Goal: Information Seeking & Learning: Learn about a topic

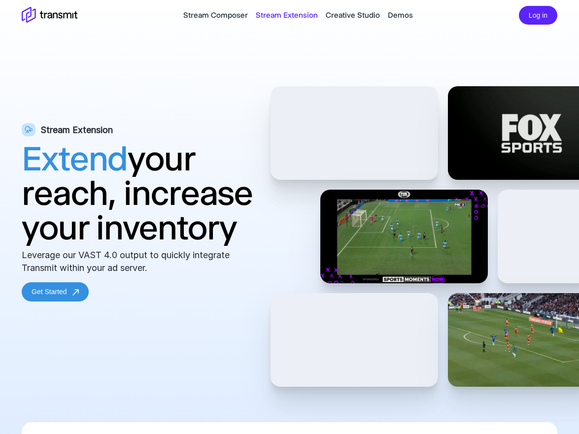
click at [148, 21] on div "Stream Composer Stream Extension Creative Studio Demos" at bounding box center [297, 15] width 441 height 12
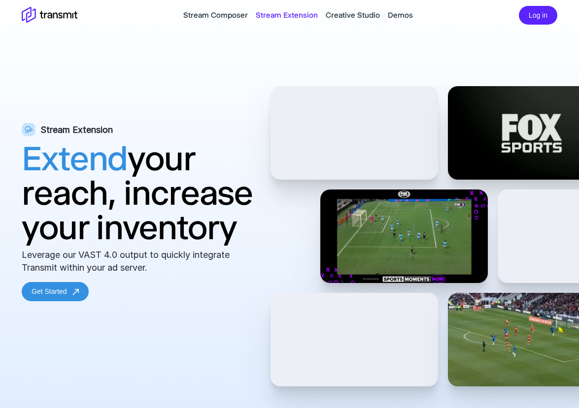
click at [215, 15] on link "Stream Composer" at bounding box center [215, 15] width 65 height 12
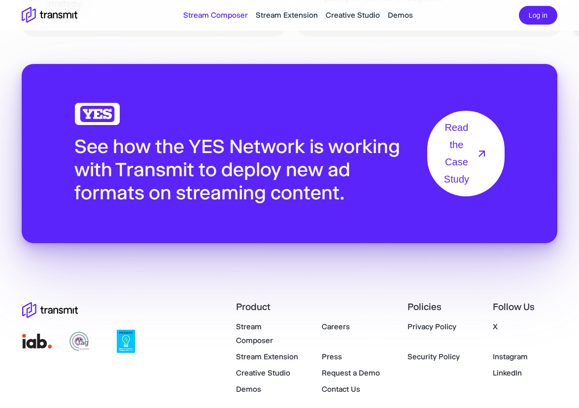
scroll to position [1506, 0]
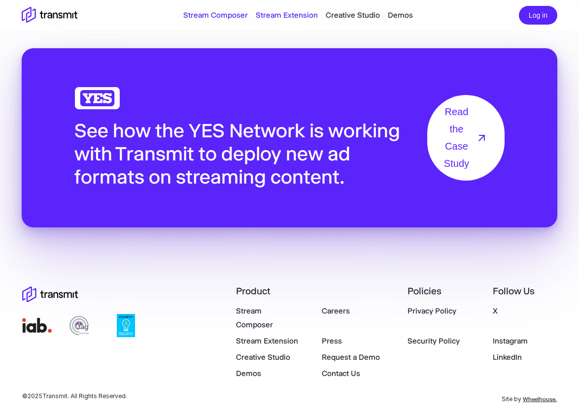
click at [276, 15] on link "Stream Extension" at bounding box center [287, 15] width 62 height 12
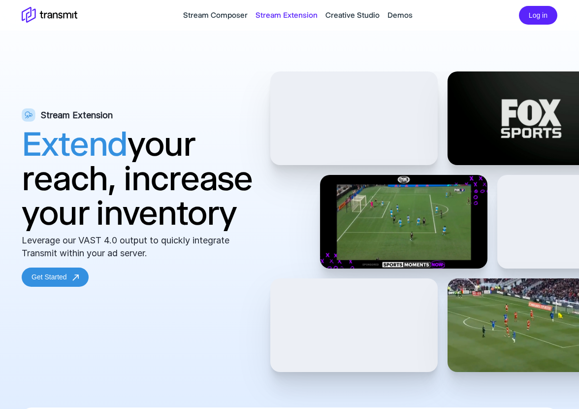
scroll to position [13, 0]
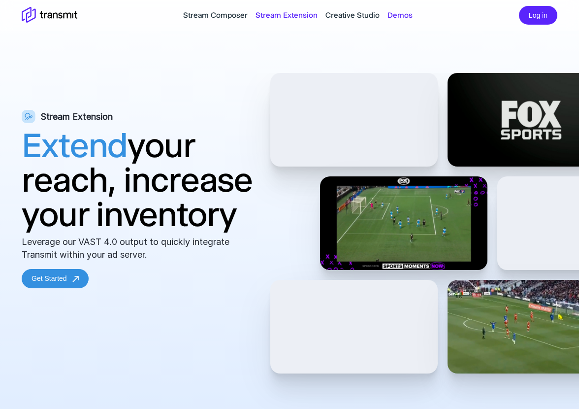
click at [398, 14] on link "Demos" at bounding box center [400, 15] width 25 height 12
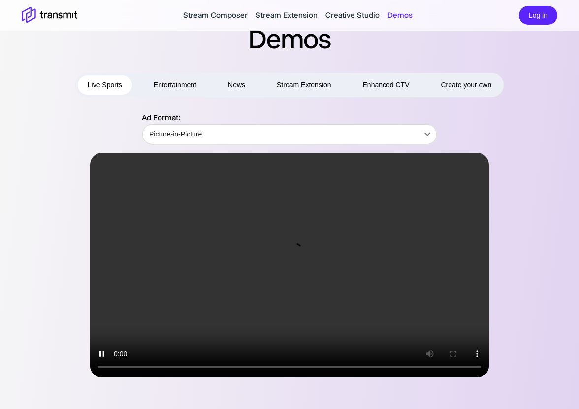
scroll to position [22, 0]
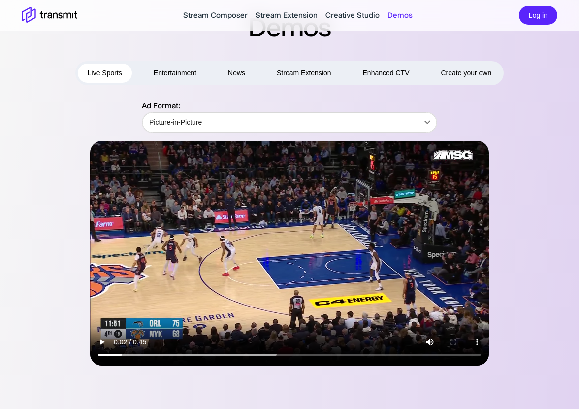
click at [377, 75] on button "Enhanced CTV" at bounding box center [386, 73] width 66 height 19
type input "Centered"
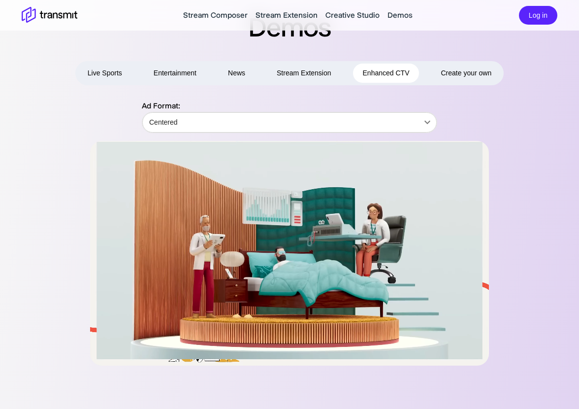
click at [480, 72] on span "Create your own" at bounding box center [466, 73] width 51 height 12
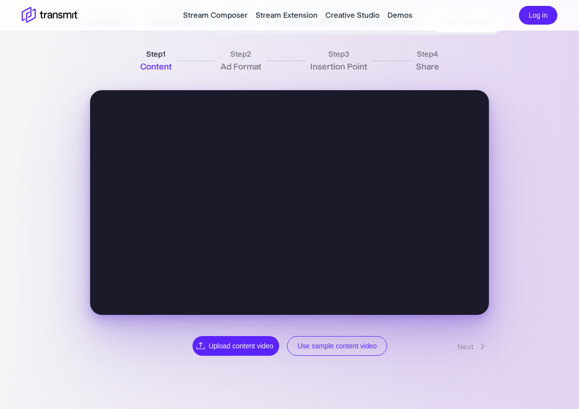
scroll to position [56, 0]
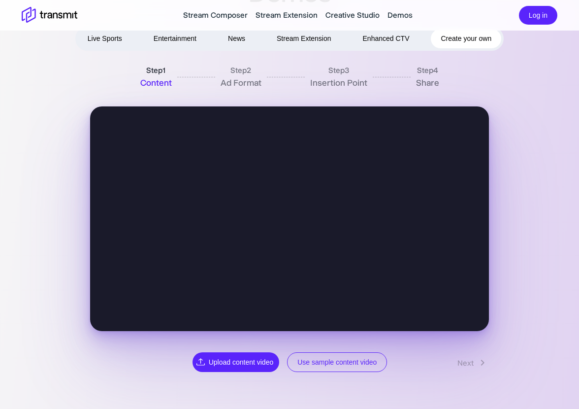
click at [96, 33] on button "Live Sports" at bounding box center [105, 38] width 54 height 19
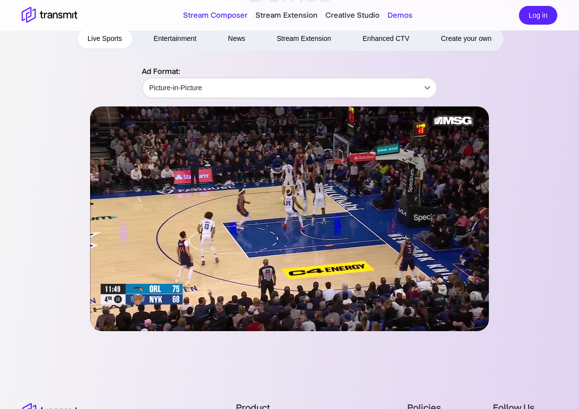
click at [208, 11] on link "Stream Composer" at bounding box center [215, 15] width 65 height 12
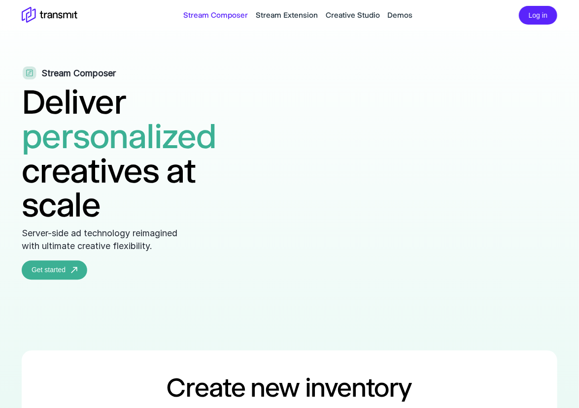
scroll to position [22, 0]
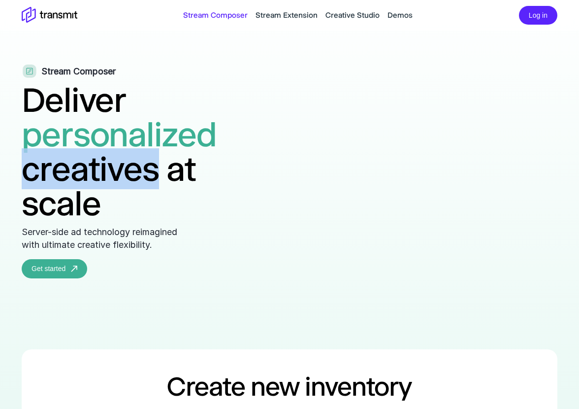
drag, startPoint x: 159, startPoint y: 171, endPoint x: 24, endPoint y: 172, distance: 134.9
click at [24, 172] on h1 "Deliver personalized creatives at scale" at bounding box center [139, 152] width 234 height 138
click at [129, 171] on h1 "Deliver personalized creatives at scale" at bounding box center [139, 152] width 234 height 138
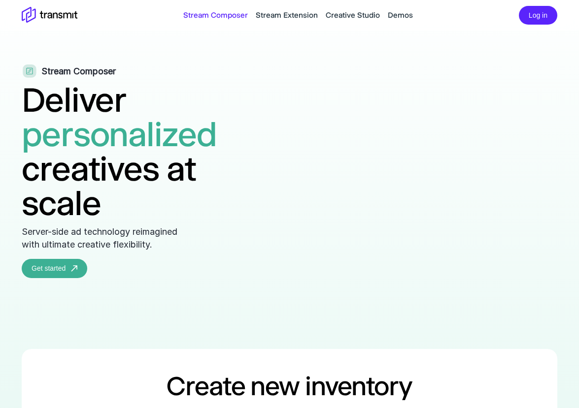
click at [149, 178] on h1 "Deliver personalized creatives at scale" at bounding box center [139, 152] width 234 height 138
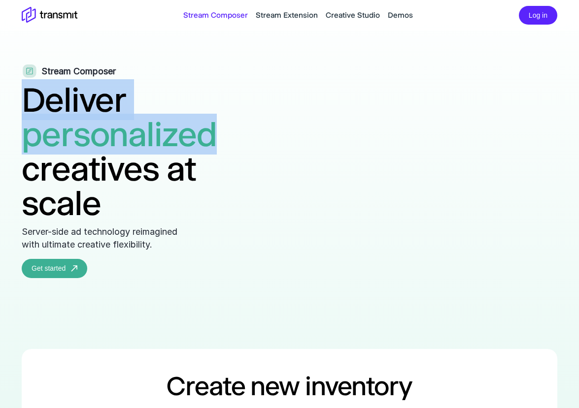
drag, startPoint x: 218, startPoint y: 132, endPoint x: 19, endPoint y: 104, distance: 200.9
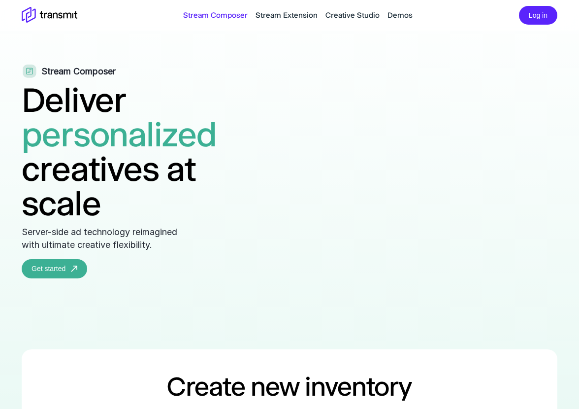
click at [153, 174] on h1 "Deliver personalized creatives at scale" at bounding box center [139, 152] width 234 height 138
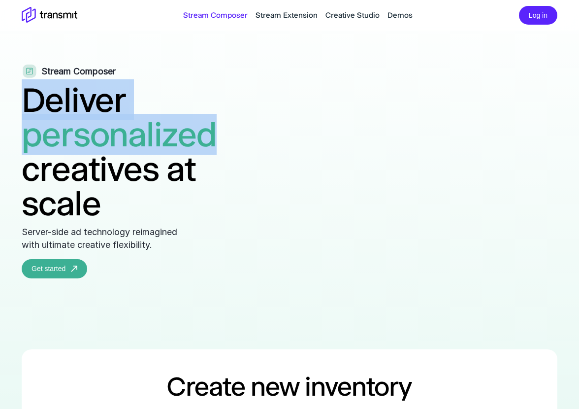
drag, startPoint x: 221, startPoint y: 137, endPoint x: 15, endPoint y: 100, distance: 209.2
click at [312, 16] on link "Stream Extension" at bounding box center [287, 15] width 62 height 12
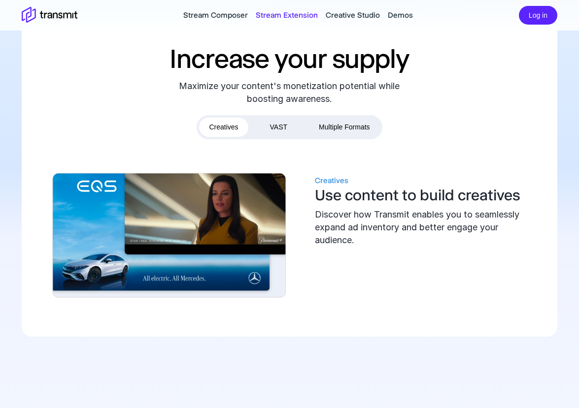
scroll to position [402, 0]
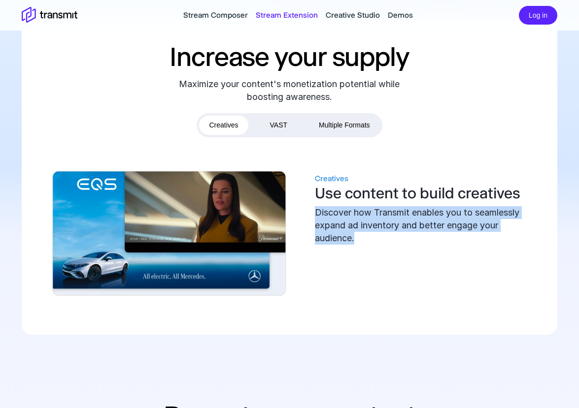
drag, startPoint x: 311, startPoint y: 215, endPoint x: 388, endPoint y: 233, distance: 79.6
click at [388, 233] on div "Creatives Use content to build creatives Discover how Transmit enables you to s…" at bounding box center [289, 235] width 493 height 160
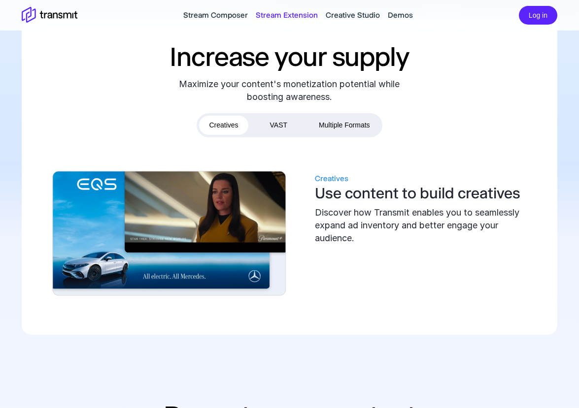
click at [380, 230] on div "Discover how Transmit enables you to seamlessly expand ad inventory and better …" at bounding box center [426, 225] width 222 height 38
drag, startPoint x: 350, startPoint y: 226, endPoint x: 398, endPoint y: 227, distance: 48.3
click at [398, 227] on div "Discover how Transmit enables you to seamlessly expand ad inventory and better …" at bounding box center [426, 225] width 222 height 38
click at [374, 249] on div "Creatives Use content to build creatives Discover how Transmit enables you to s…" at bounding box center [289, 236] width 493 height 160
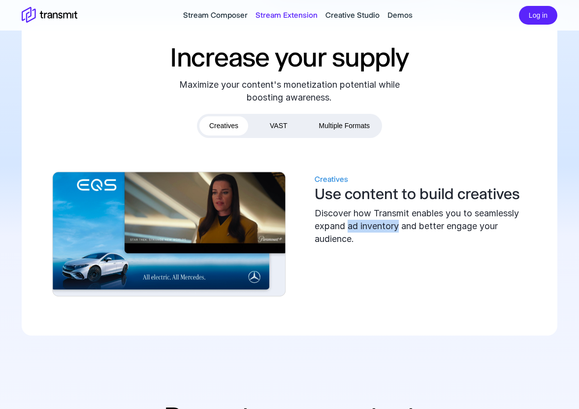
drag, startPoint x: 348, startPoint y: 224, endPoint x: 400, endPoint y: 225, distance: 52.2
click at [400, 225] on div "Discover how Transmit enables you to seamlessly expand ad inventory and better …" at bounding box center [426, 226] width 222 height 38
click at [420, 270] on div "Creatives Use content to build creatives Discover how Transmit enables you to s…" at bounding box center [289, 235] width 493 height 160
click at [275, 126] on button "VAST" at bounding box center [278, 125] width 37 height 19
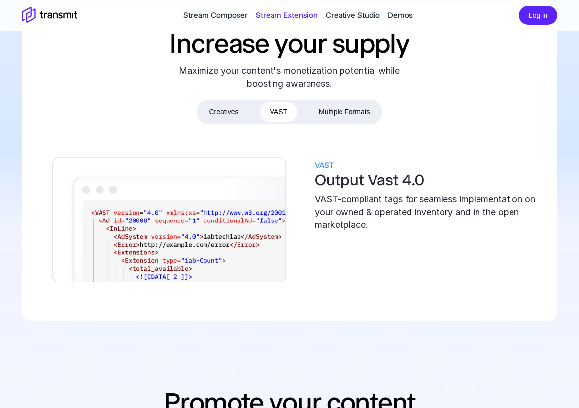
scroll to position [417, 0]
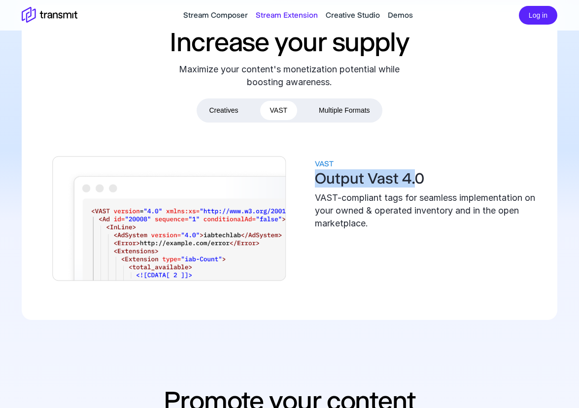
drag, startPoint x: 416, startPoint y: 181, endPoint x: 315, endPoint y: 181, distance: 101.0
click at [315, 181] on h3 "Output Vast 4.0" at bounding box center [426, 179] width 222 height 18
click at [360, 256] on div "VAST Output Vast 4.0 VAST-compliant tags for seamless implementation on your ow…" at bounding box center [289, 220] width 493 height 160
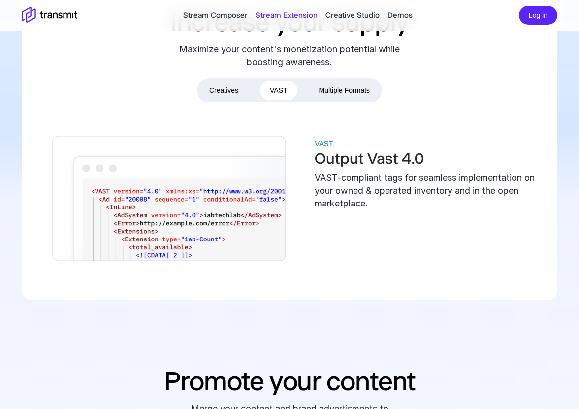
scroll to position [437, 0]
click at [393, 256] on div "VAST Output Vast 4.0 VAST-compliant tags for seamless implementation on your ow…" at bounding box center [289, 200] width 493 height 160
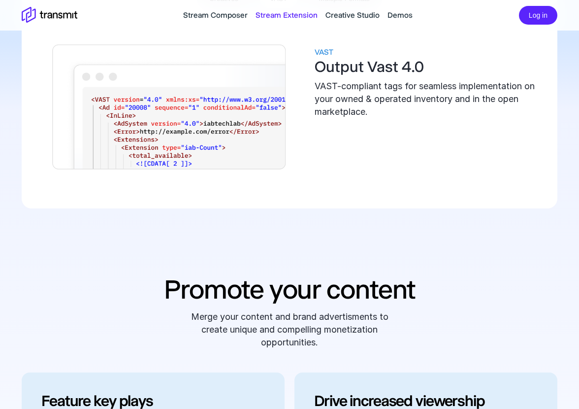
scroll to position [530, 0]
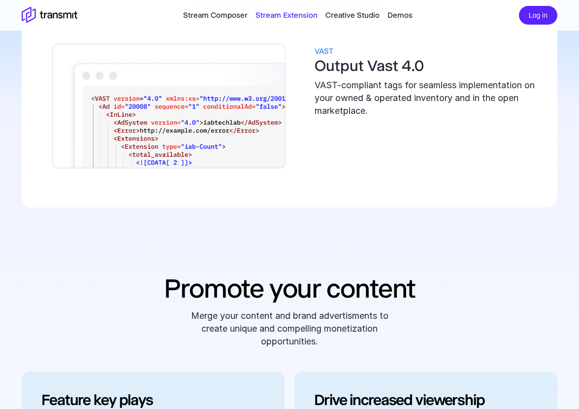
click at [304, 133] on div "VAST Output Vast 4.0 VAST-compliant tags for seamless implementation on your ow…" at bounding box center [289, 108] width 493 height 160
click at [426, 184] on div "VAST Output Vast 4.0 VAST-compliant tags for seamless implementation on your ow…" at bounding box center [289, 108] width 493 height 160
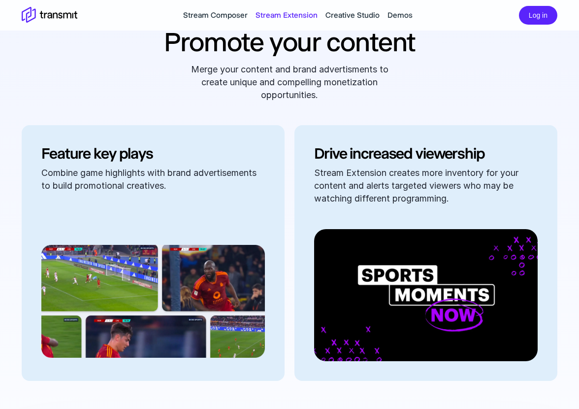
scroll to position [778, 0]
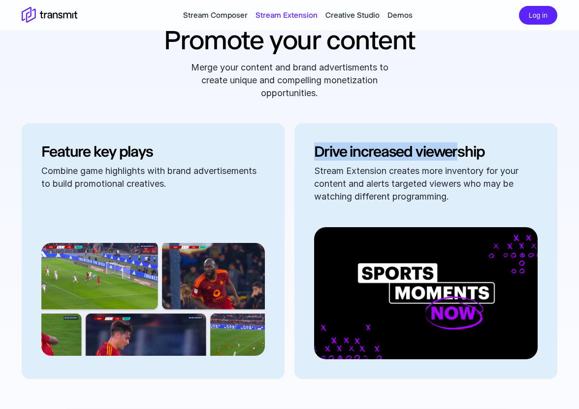
drag, startPoint x: 316, startPoint y: 156, endPoint x: 459, endPoint y: 156, distance: 142.3
click at [459, 156] on h3 "Drive increased viewership" at bounding box center [426, 152] width 224 height 18
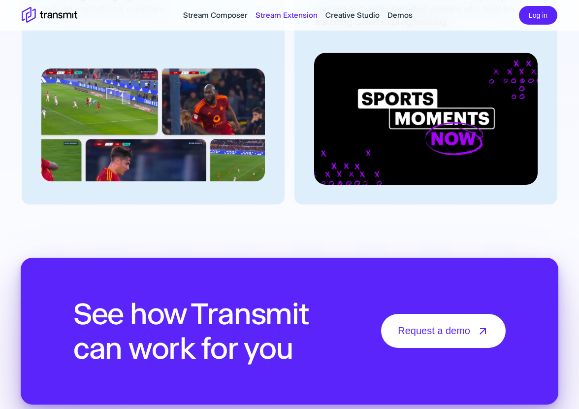
scroll to position [1082, 0]
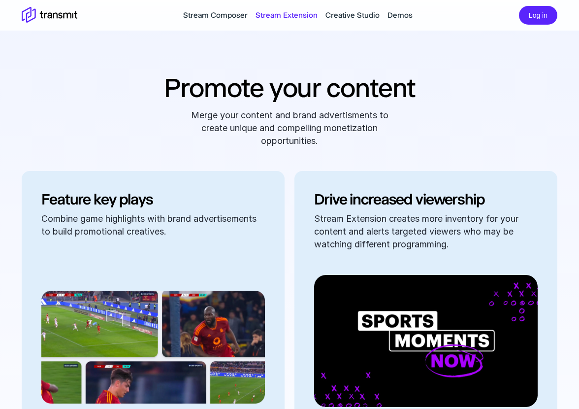
scroll to position [499, 0]
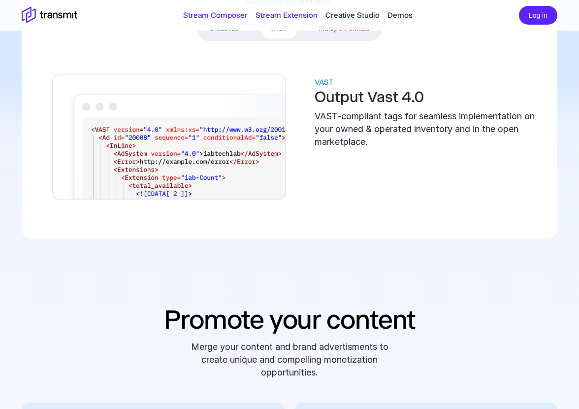
click at [234, 17] on link "Stream Composer" at bounding box center [215, 15] width 65 height 12
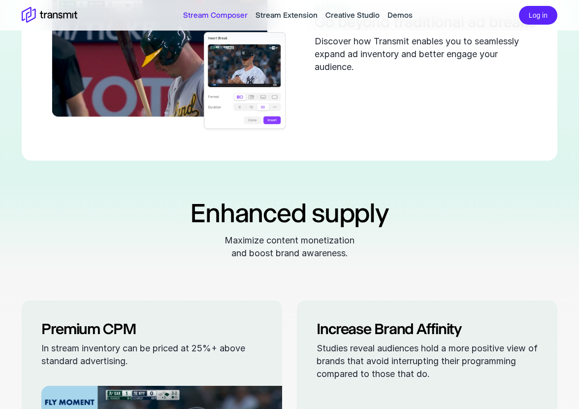
scroll to position [523, 0]
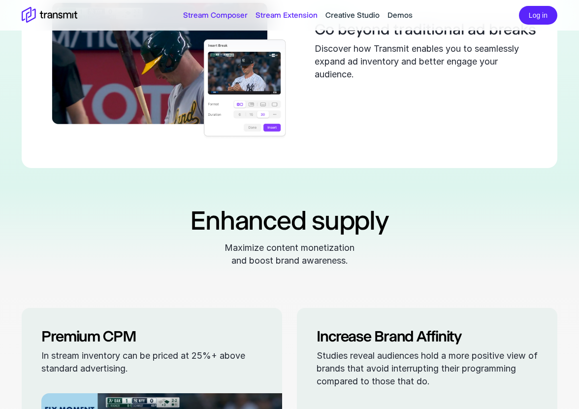
click at [276, 12] on link "Stream Extension" at bounding box center [287, 15] width 62 height 12
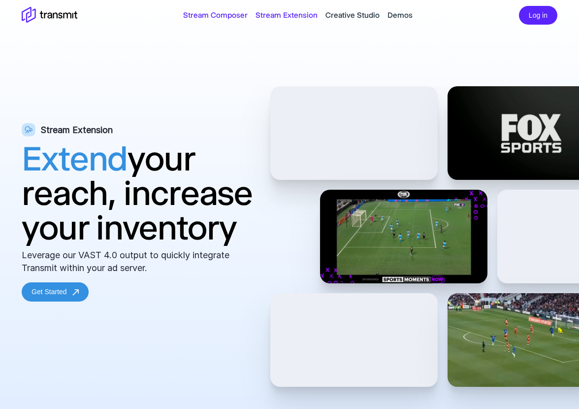
click at [219, 17] on link "Stream Composer" at bounding box center [215, 15] width 65 height 12
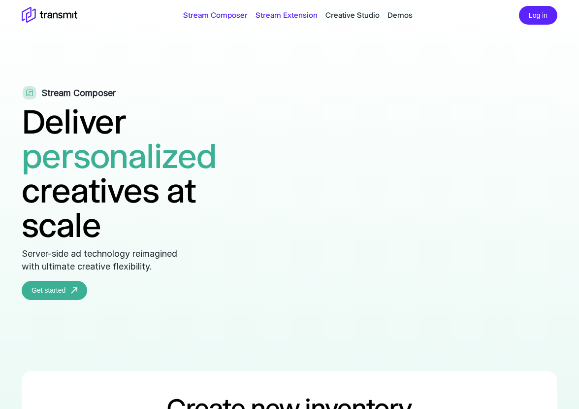
click at [268, 18] on link "Stream Extension" at bounding box center [287, 15] width 62 height 12
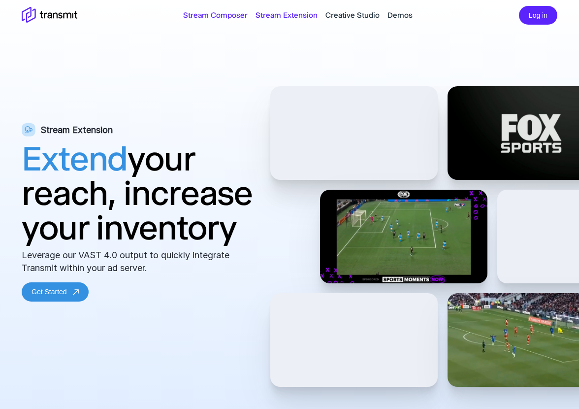
click at [209, 18] on link "Stream Composer" at bounding box center [215, 15] width 65 height 12
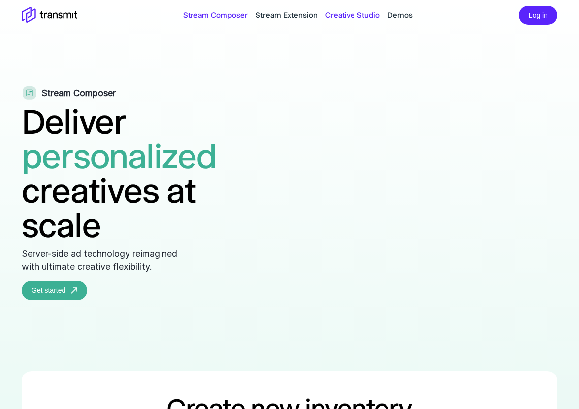
click at [336, 18] on link "Creative Studio" at bounding box center [353, 15] width 54 height 12
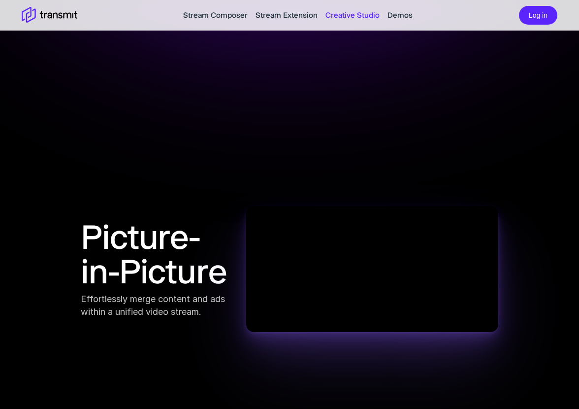
scroll to position [650, 0]
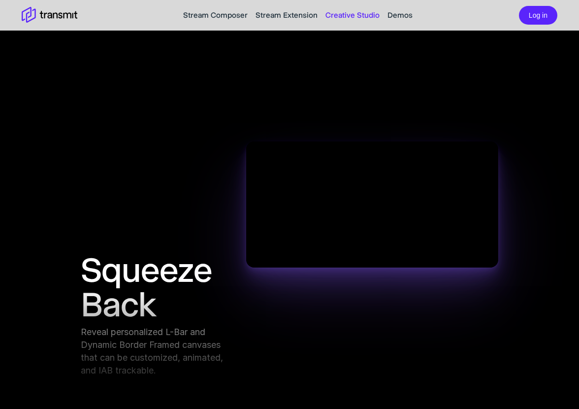
scroll to position [1098, 0]
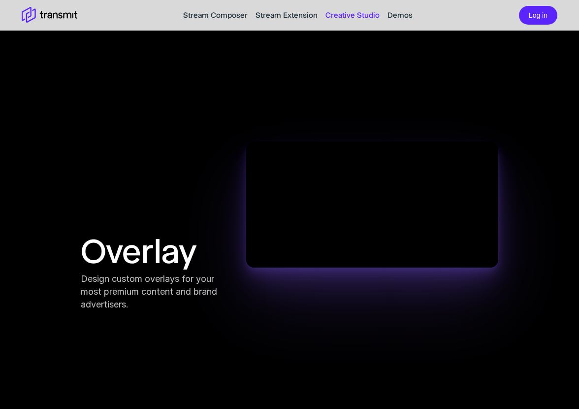
scroll to position [1474, 0]
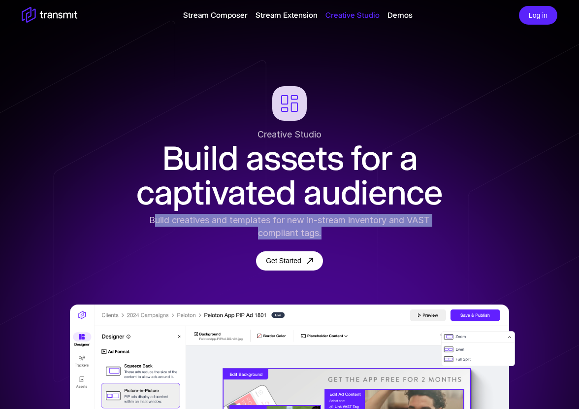
drag, startPoint x: 361, startPoint y: 232, endPoint x: 152, endPoint y: 218, distance: 209.8
click at [152, 218] on div "Build creatives and templates for new in-stream inventory and VAST compliant ta…" at bounding box center [290, 227] width 320 height 26
click at [196, 228] on div "Build creatives and templates for new in-stream inventory and VAST compliant ta…" at bounding box center [290, 227] width 320 height 26
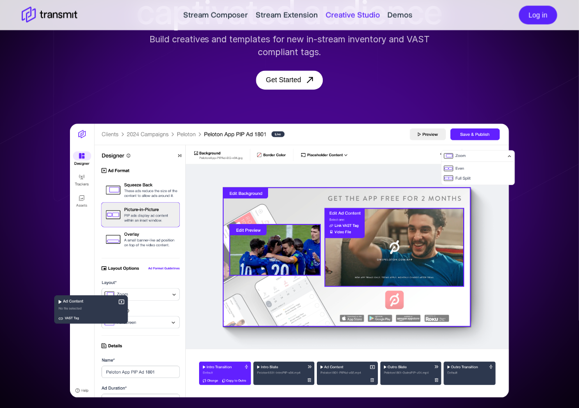
scroll to position [180, 0]
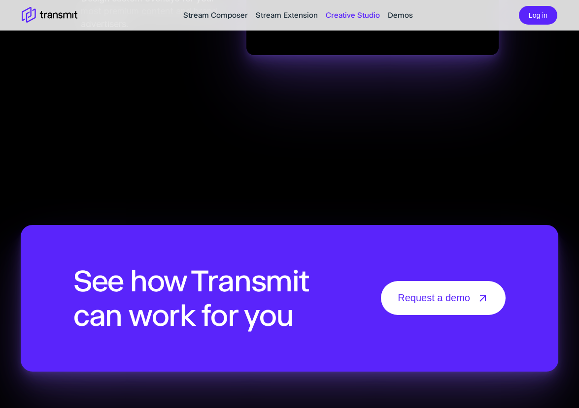
scroll to position [1842, 0]
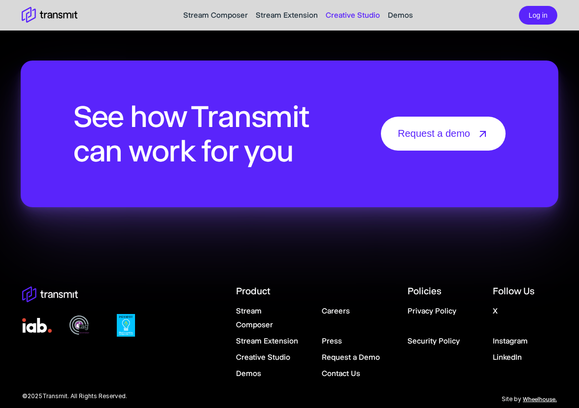
click at [513, 353] on link "LinkedIn" at bounding box center [507, 357] width 29 height 9
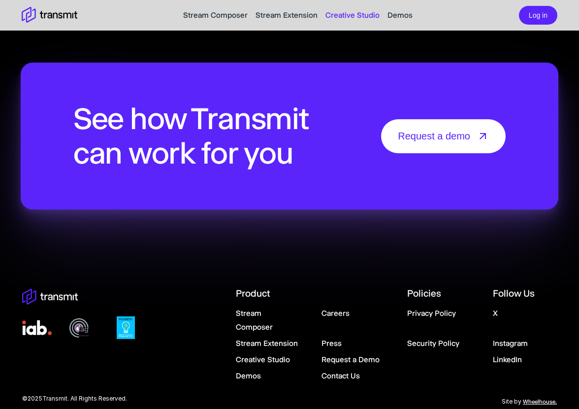
click at [251, 371] on link "Demos" at bounding box center [248, 375] width 25 height 9
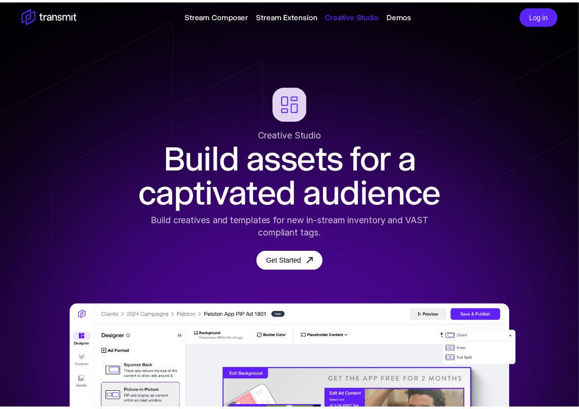
scroll to position [1842, 0]
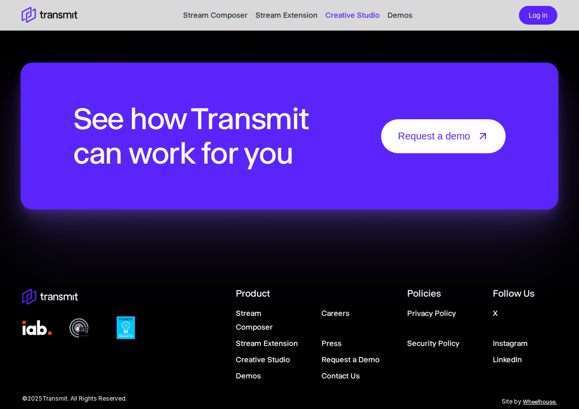
click at [255, 355] on link "Creative Studio" at bounding box center [263, 359] width 54 height 9
click at [355, 13] on link "Creative Studio" at bounding box center [353, 15] width 54 height 12
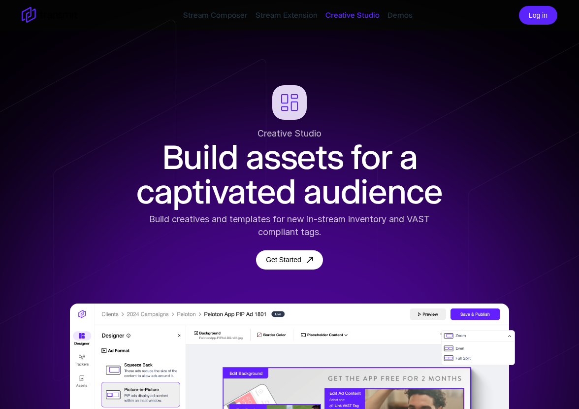
scroll to position [2, 0]
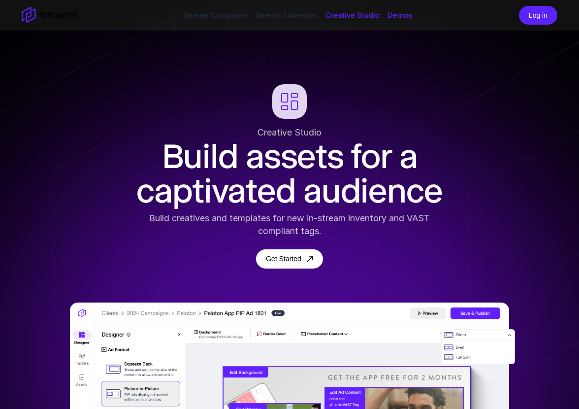
click at [388, 12] on link "Demos" at bounding box center [400, 15] width 25 height 12
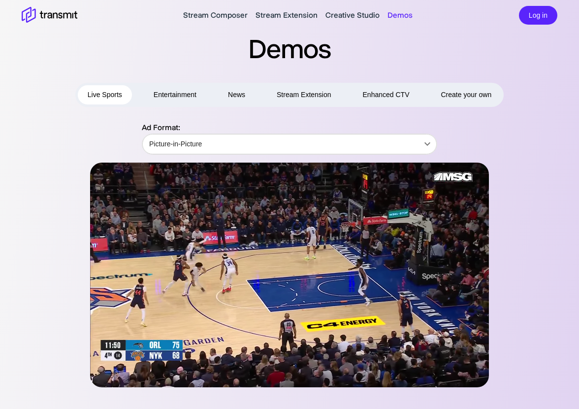
click at [472, 97] on span "Create your own" at bounding box center [466, 95] width 51 height 12
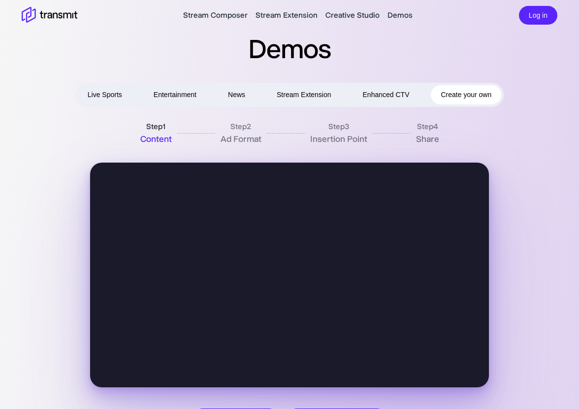
click at [168, 52] on h2 "Demos" at bounding box center [289, 49] width 579 height 34
click at [222, 17] on link "Stream Composer" at bounding box center [215, 15] width 65 height 12
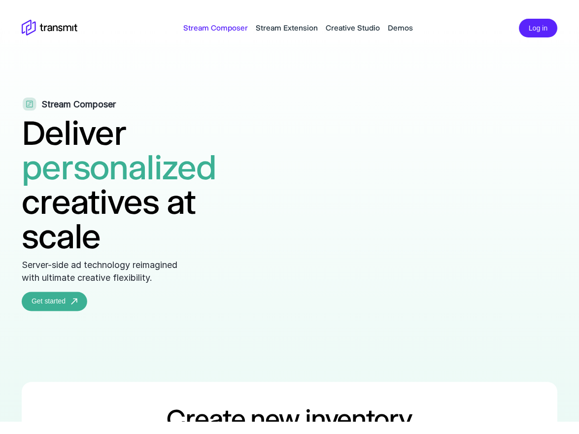
scroll to position [2, 0]
